Goal: Information Seeking & Learning: Learn about a topic

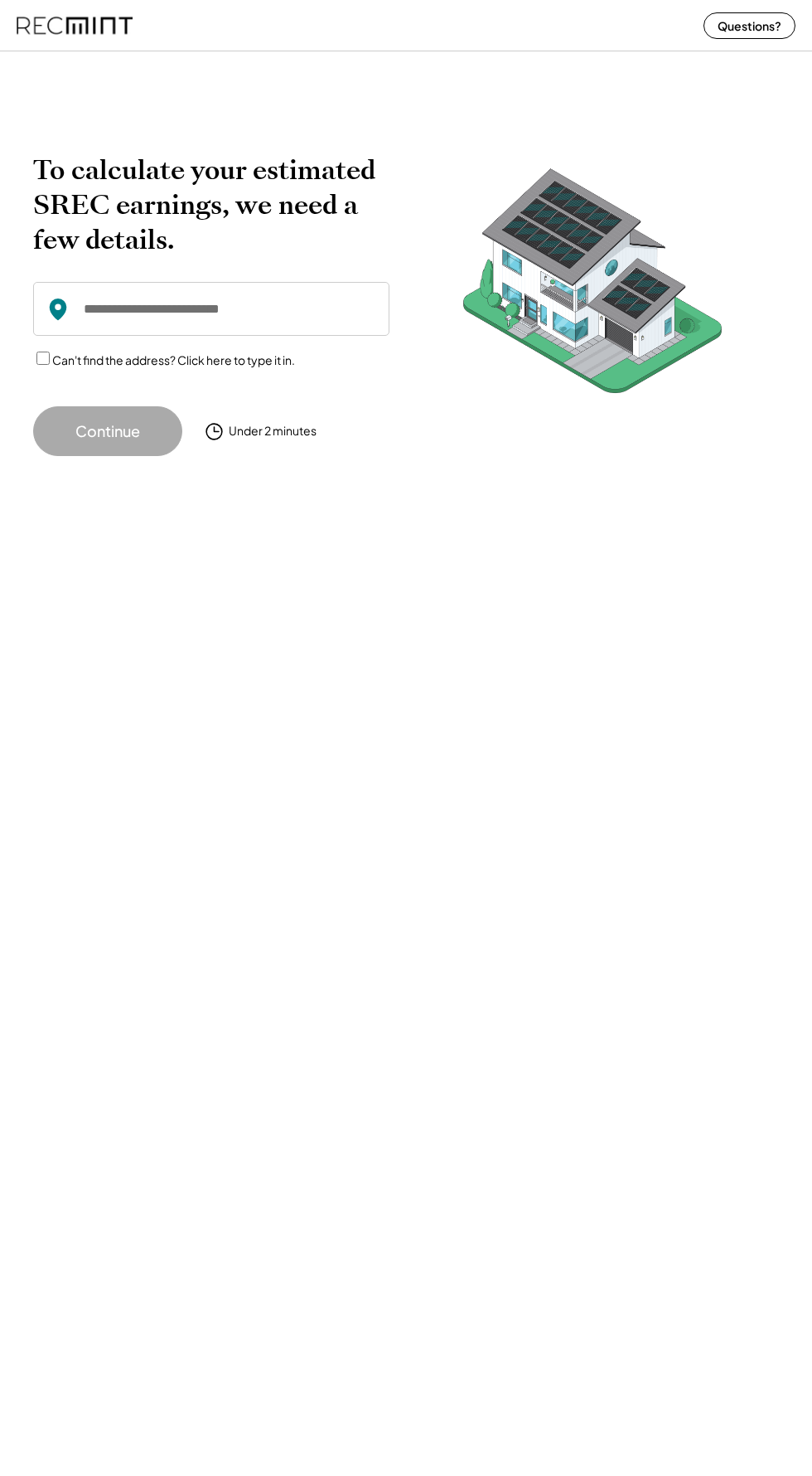
click at [610, 243] on img at bounding box center [593, 286] width 324 height 266
click at [763, 22] on button "Questions?" at bounding box center [750, 25] width 92 height 27
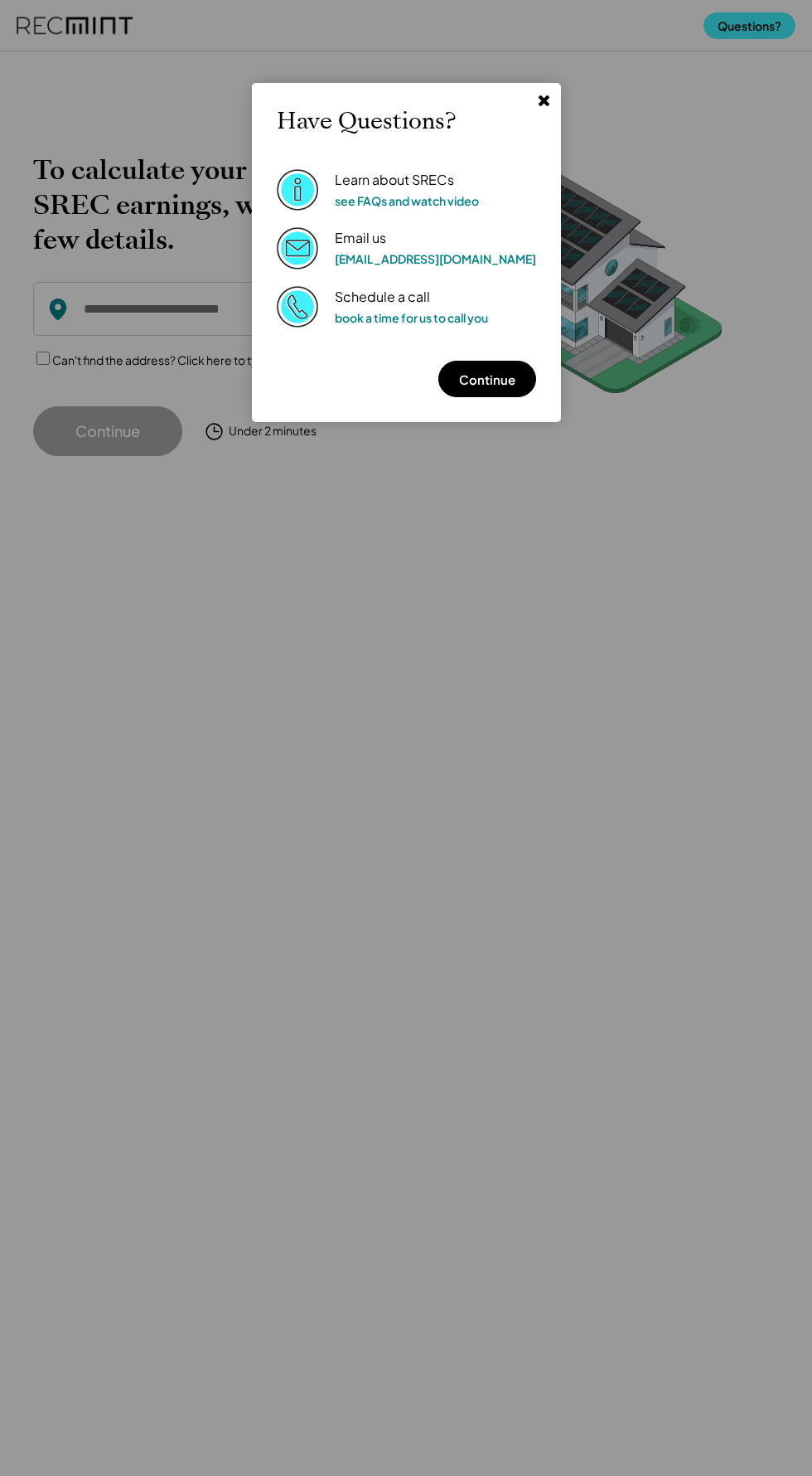
click at [504, 382] on button "Continue" at bounding box center [487, 379] width 98 height 36
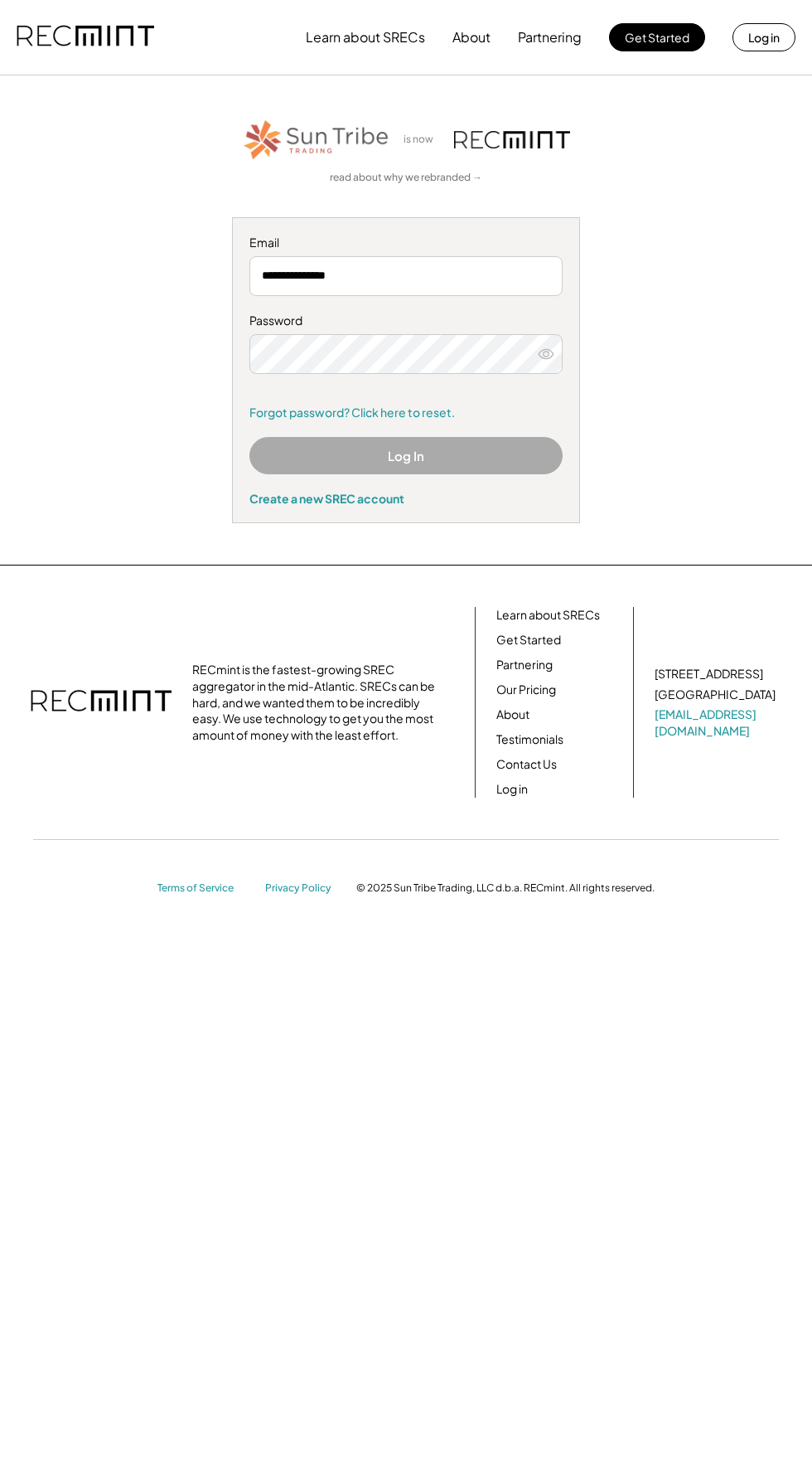
click at [633, 705] on div at bounding box center [633, 702] width 1 height 191
click at [586, 692] on div "Learn about SRECs Get Started Partnering Our Pricing" at bounding box center [548, 653] width 104 height 91
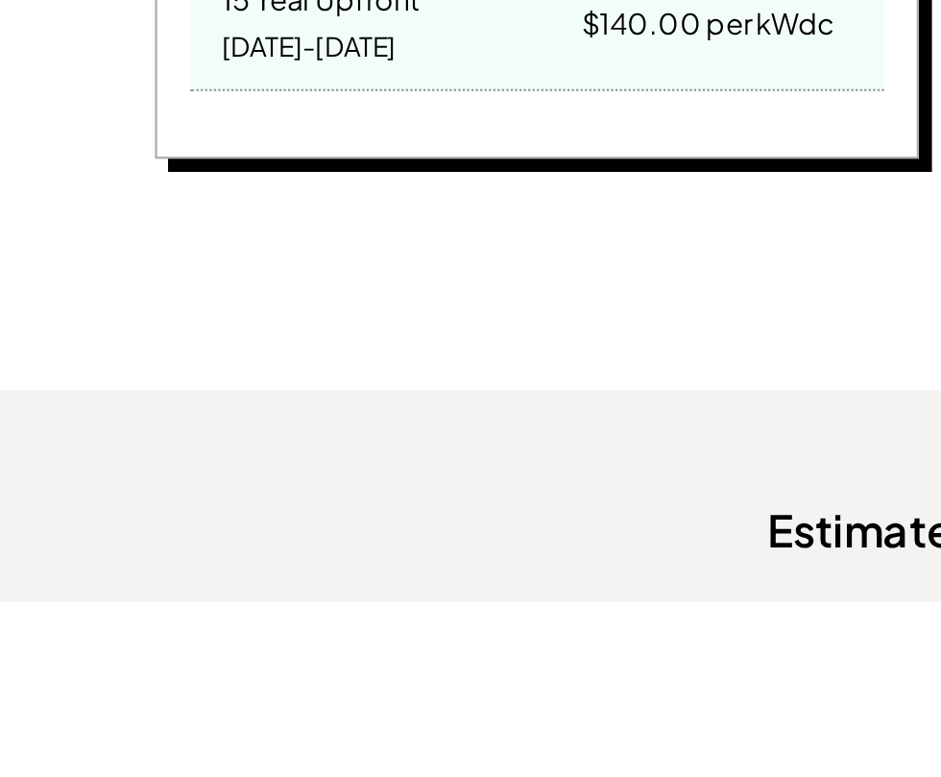
scroll to position [1211, 0]
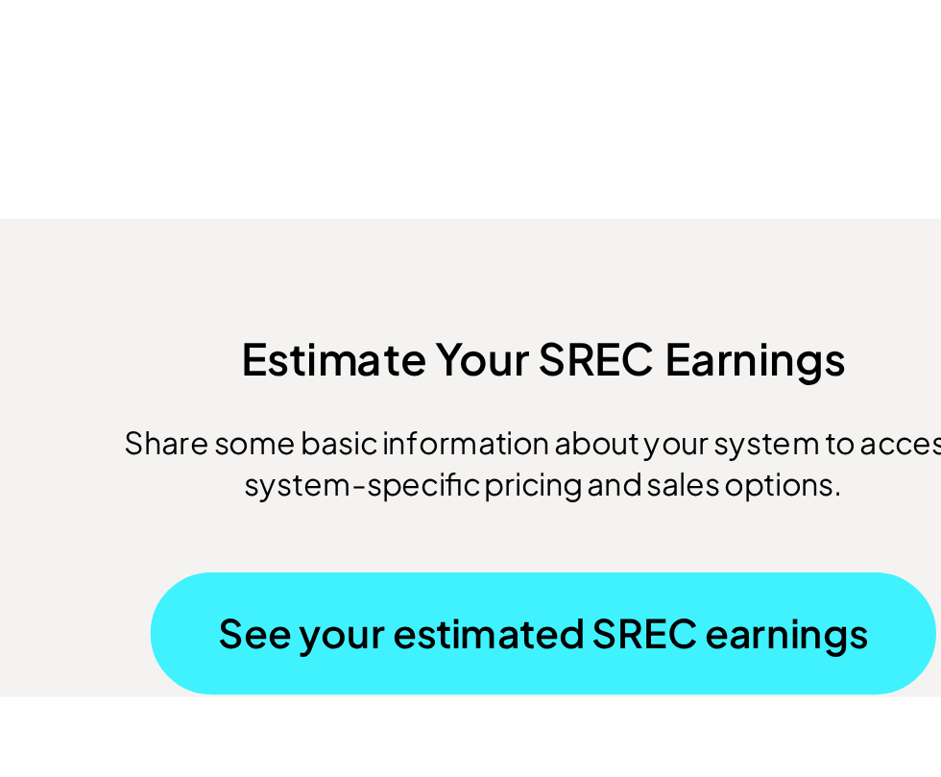
scroll to position [1426, 0]
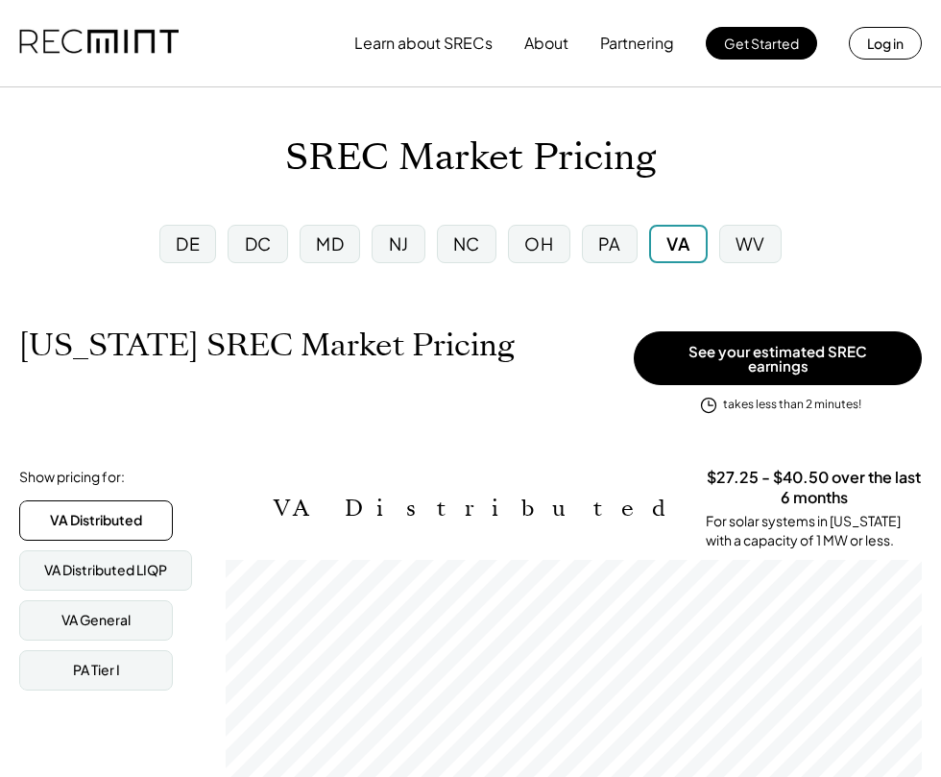
scroll to position [316, 696]
click at [813, 397] on div "takes less than 2 minutes!" at bounding box center [792, 405] width 138 height 16
click at [808, 512] on div "For solar systems in [US_STATE] with a capacity of 1 MW or less." at bounding box center [814, 530] width 216 height 37
